Goal: Navigation & Orientation: Find specific page/section

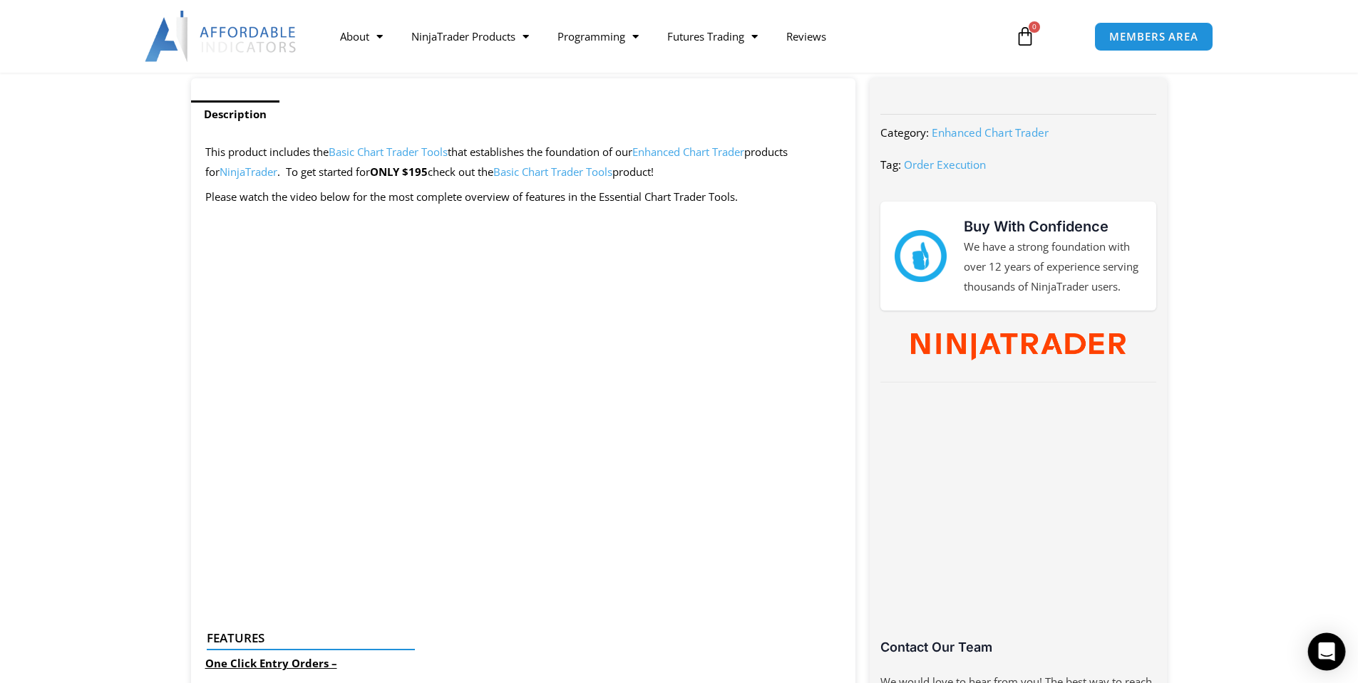
click at [1318, 649] on div "Open Intercom Messenger" at bounding box center [1327, 653] width 38 height 38
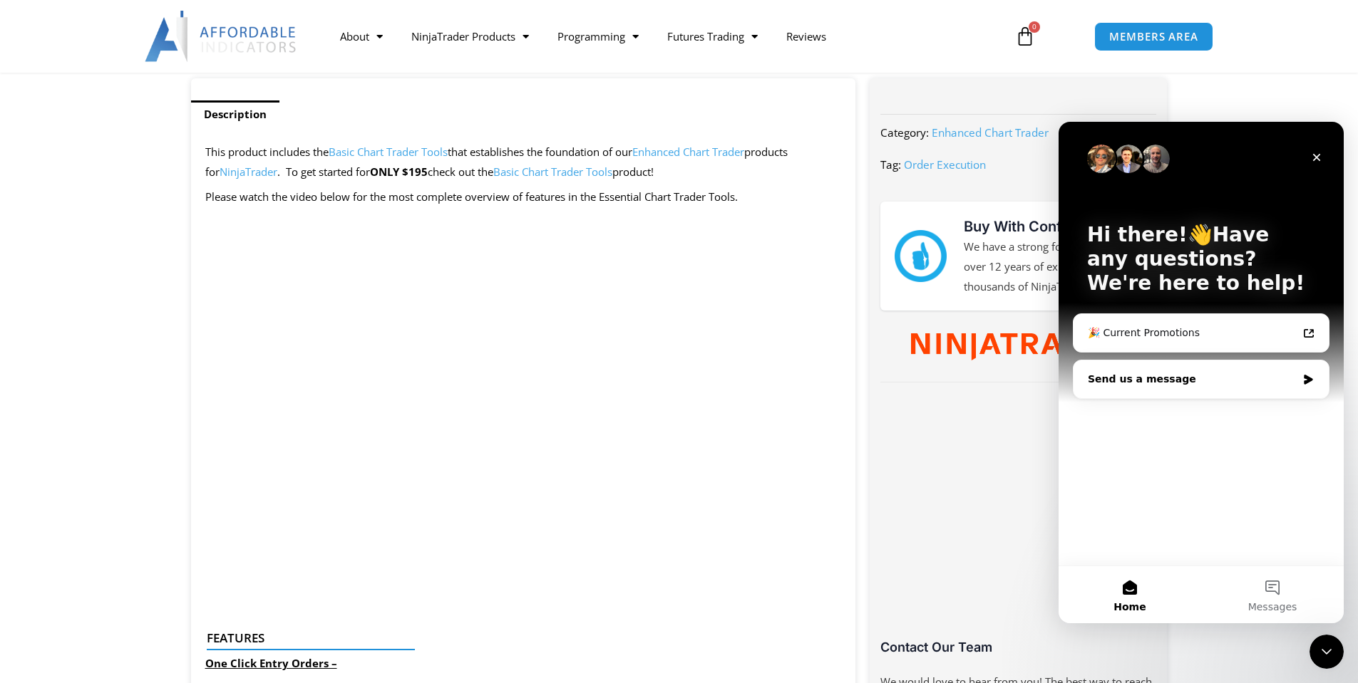
click at [1201, 385] on div "Send us a message" at bounding box center [1192, 379] width 209 height 15
